Goal: Navigation & Orientation: Find specific page/section

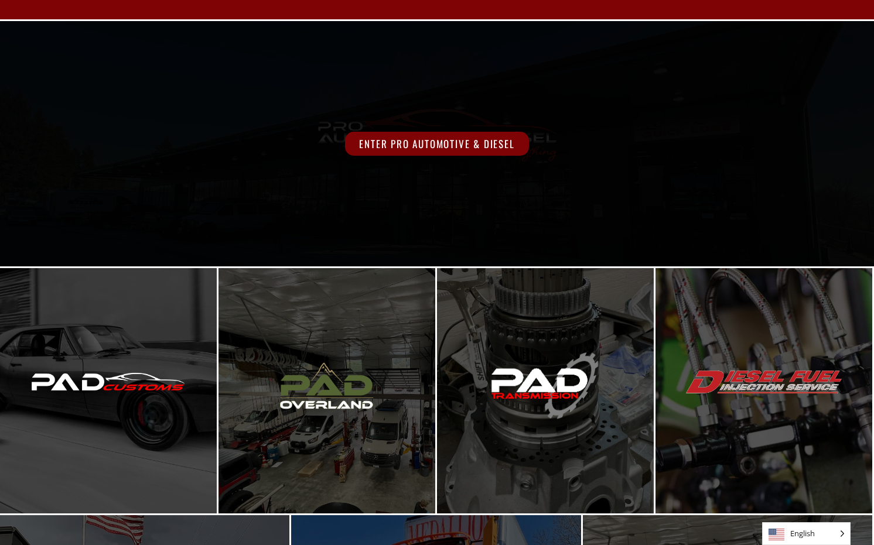
scroll to position [73, 0]
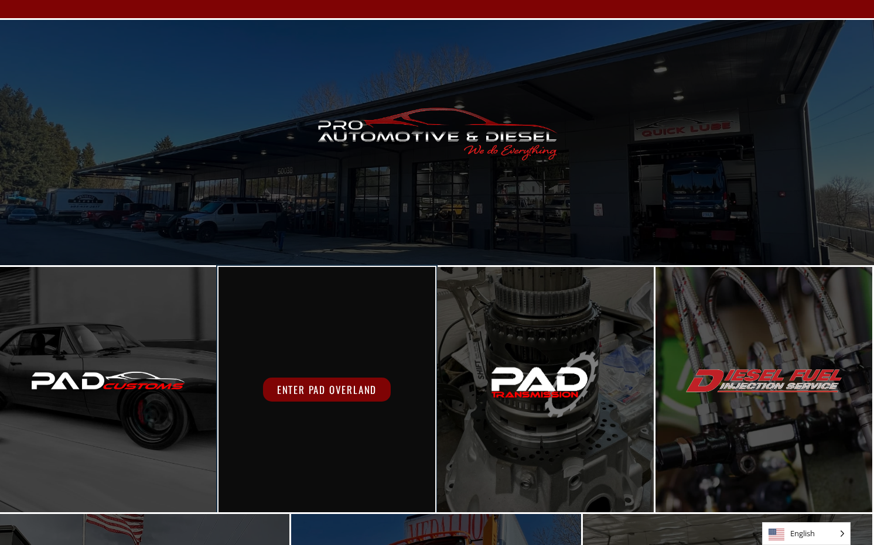
click at [304, 394] on span "Enter PAD Overland" at bounding box center [327, 390] width 128 height 24
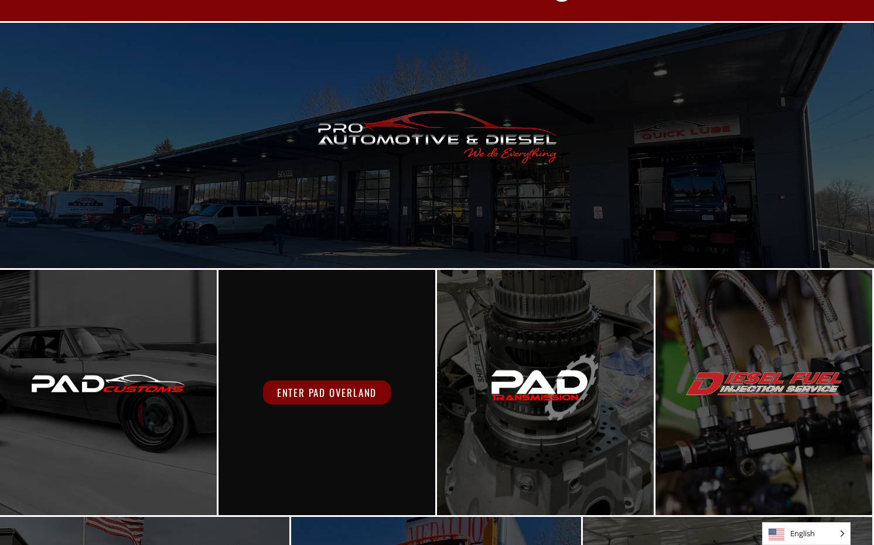
scroll to position [56, 0]
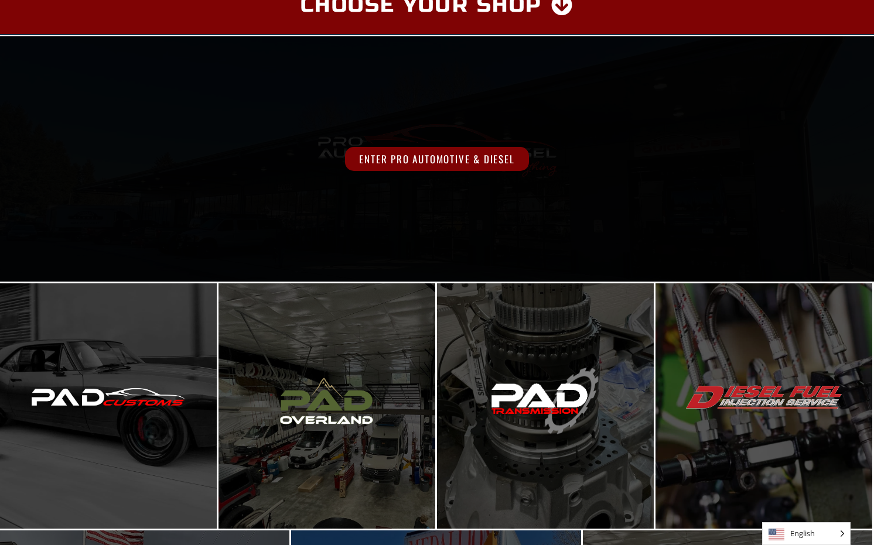
click at [419, 164] on span "Enter Pro Automotive & Diesel" at bounding box center [436, 159] width 183 height 24
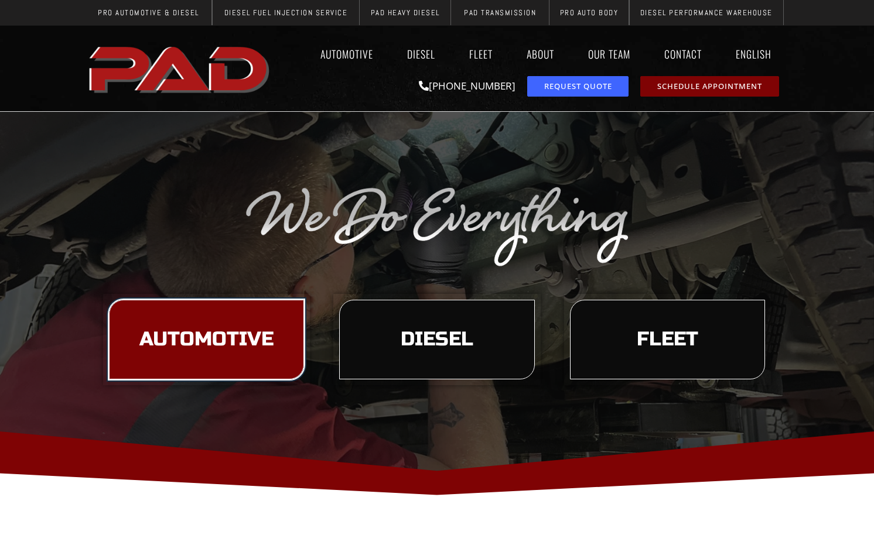
click at [251, 330] on span "Automotive" at bounding box center [206, 340] width 134 height 20
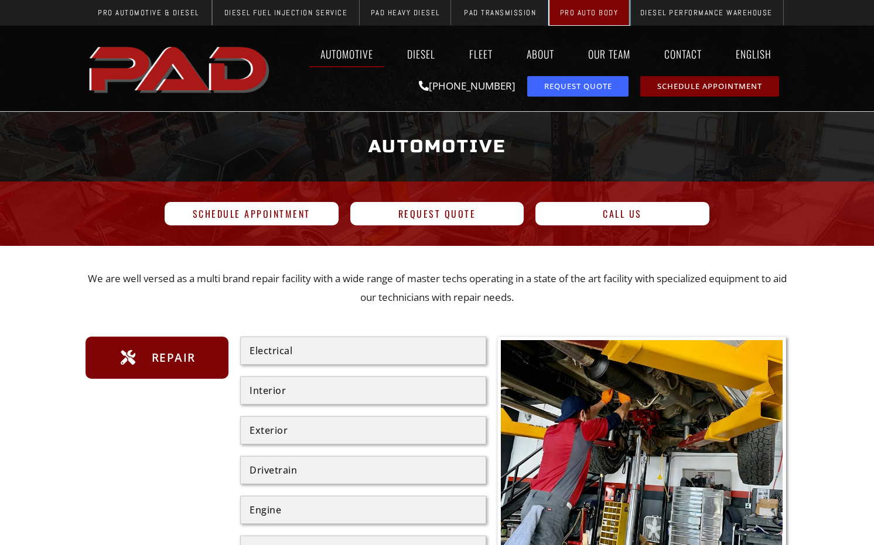
click at [588, 17] on link "Pro Auto Body" at bounding box center [589, 12] width 80 height 25
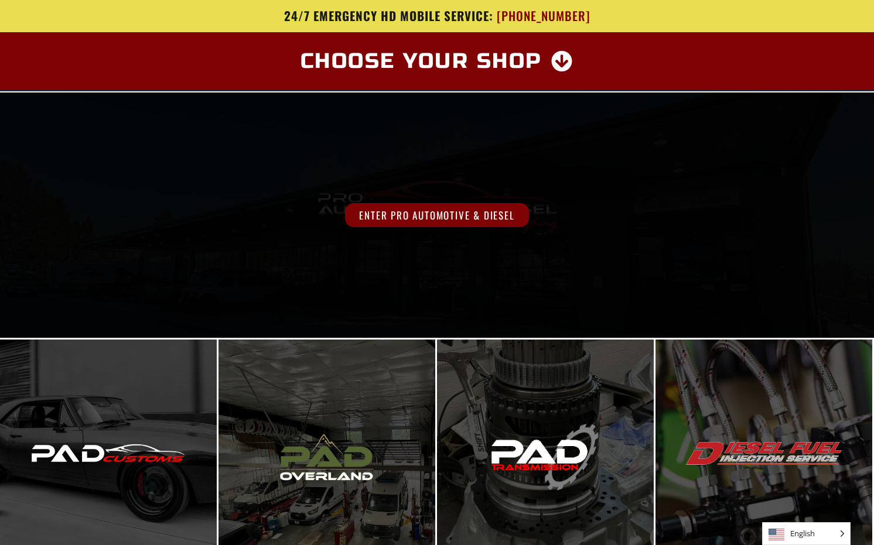
click at [390, 211] on span "Enter Pro Automotive & Diesel" at bounding box center [436, 215] width 183 height 24
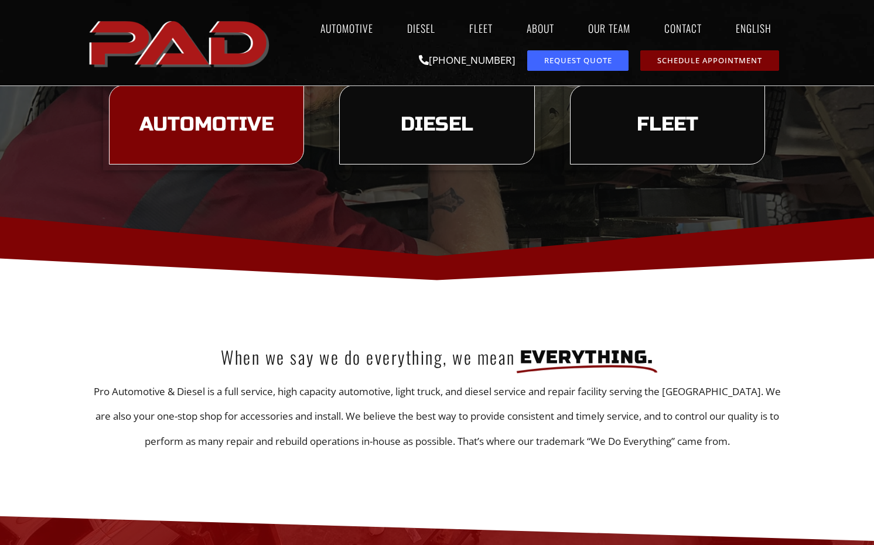
scroll to position [210, 0]
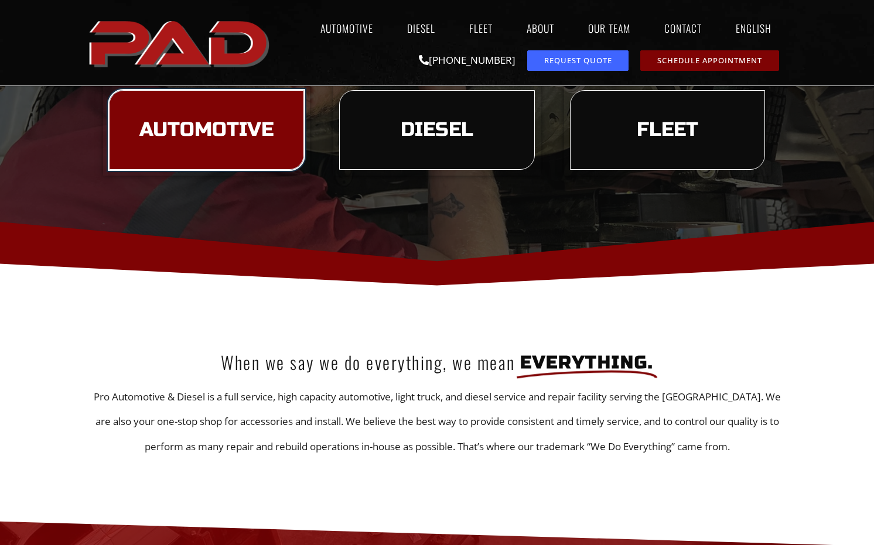
click at [248, 137] on span "Automotive" at bounding box center [206, 130] width 134 height 20
